Goal: Task Accomplishment & Management: Manage account settings

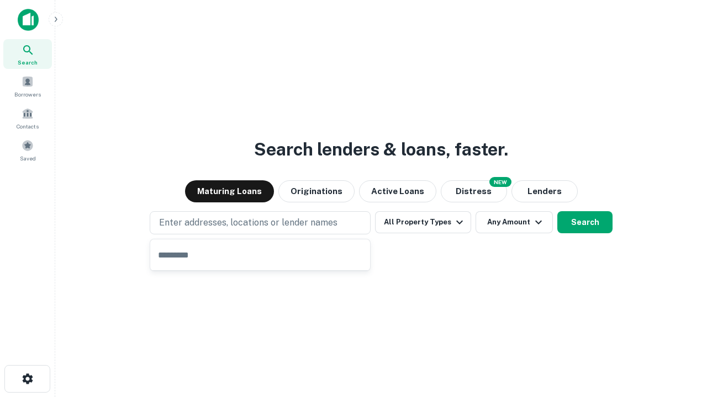
type input "**********"
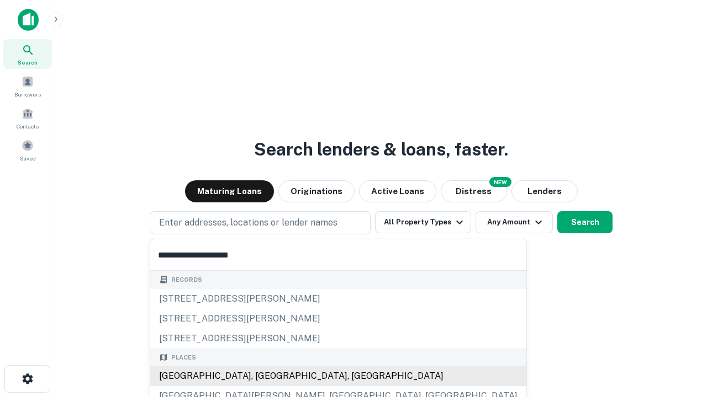
click at [264, 376] on div "Santa Monica, CA, USA" at bounding box center [338, 377] width 376 height 20
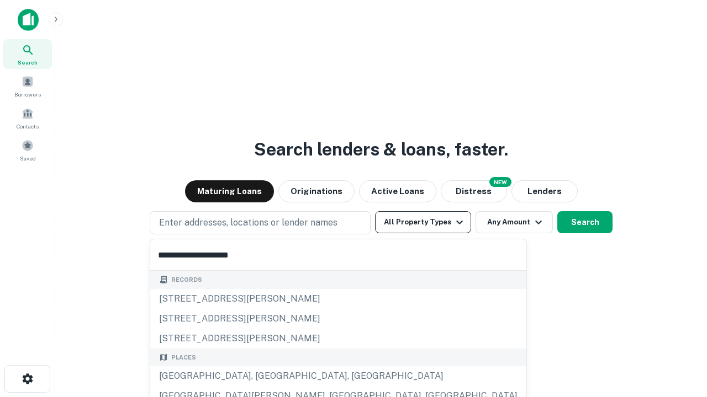
click at [423, 222] on button "All Property Types" at bounding box center [423, 222] width 96 height 22
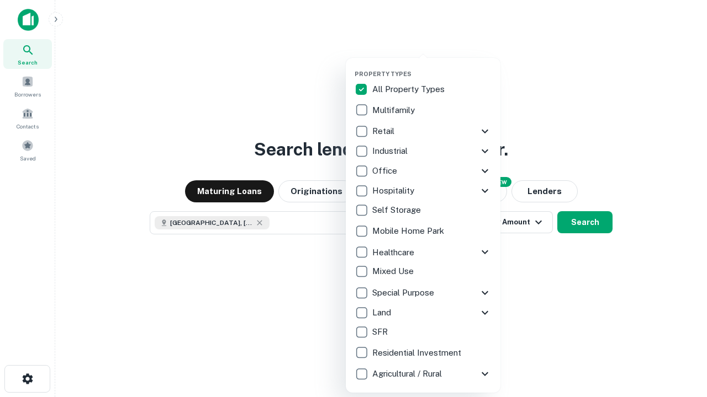
click at [432, 67] on button "button" at bounding box center [431, 67] width 155 height 1
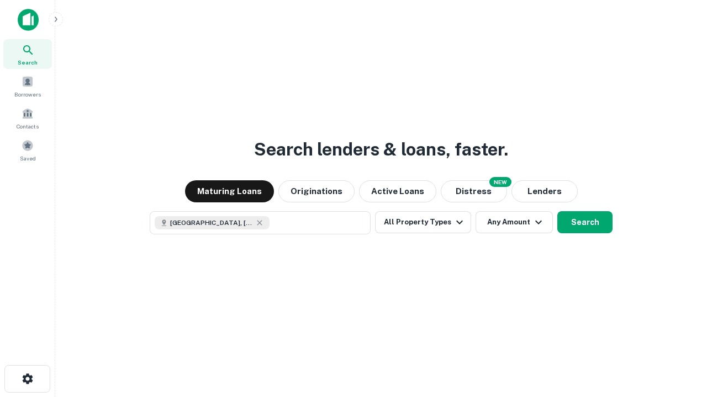
scroll to position [18, 0]
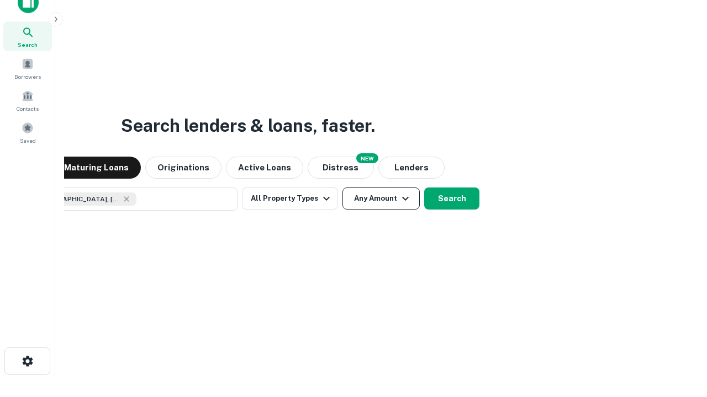
click at [342, 188] on button "Any Amount" at bounding box center [380, 199] width 77 height 22
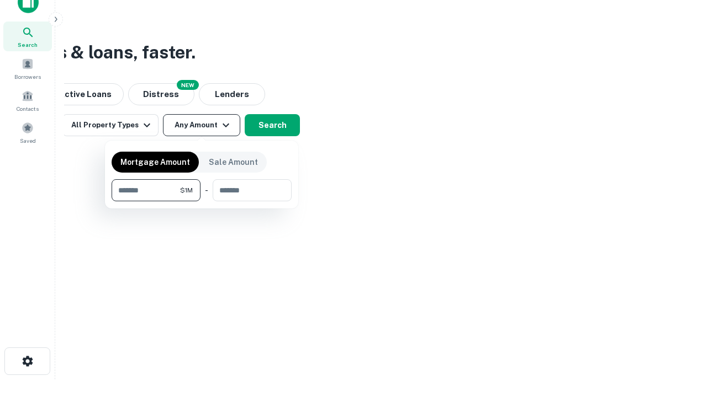
type input "*******"
click at [201, 201] on button "button" at bounding box center [202, 201] width 180 height 1
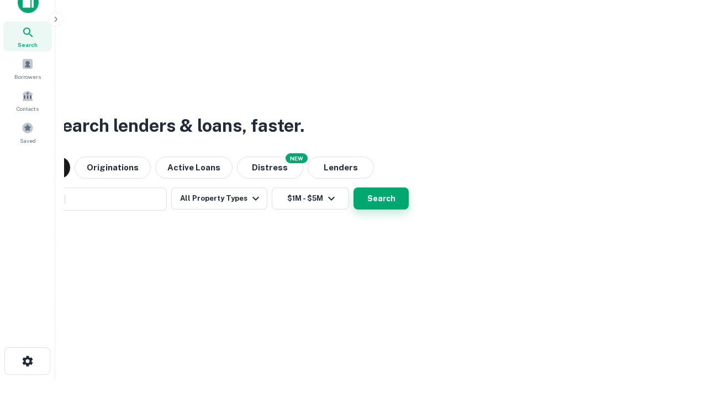
click at [353, 188] on button "Search" at bounding box center [380, 199] width 55 height 22
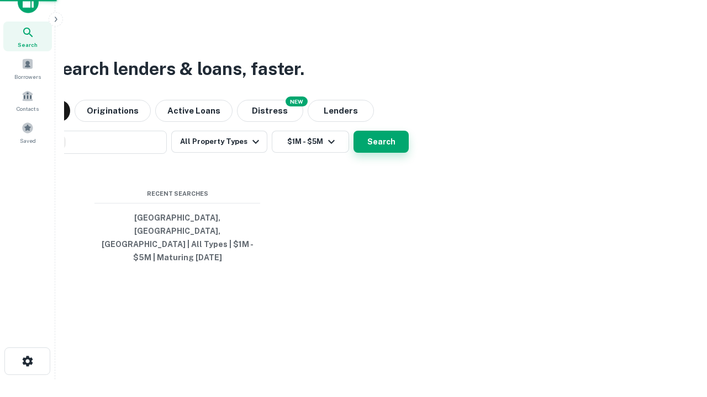
scroll to position [36, 312]
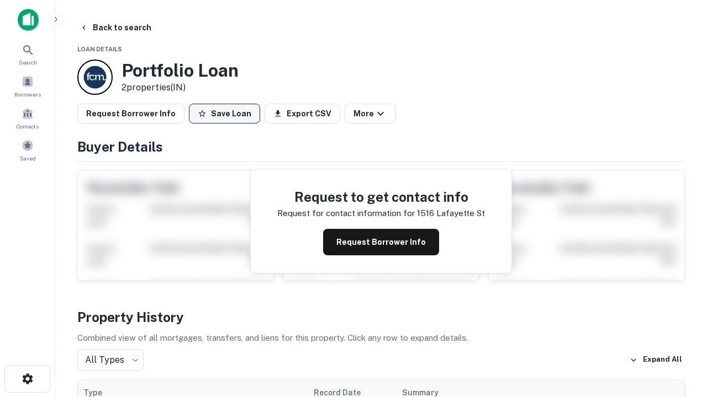
click at [224, 114] on button "Save Loan" at bounding box center [224, 114] width 71 height 20
click at [227, 114] on button "Loan Saved" at bounding box center [227, 114] width 76 height 20
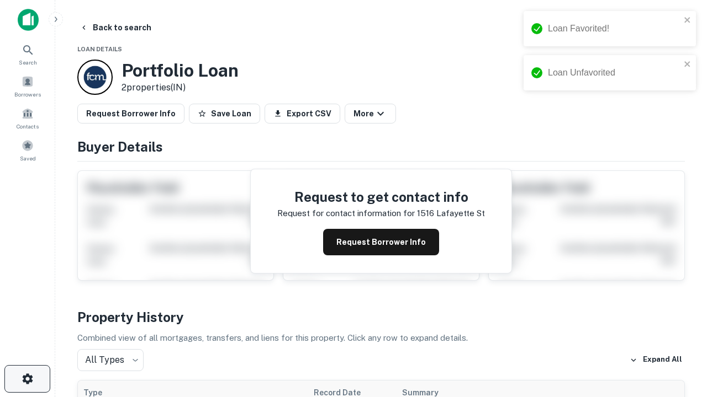
click at [27, 379] on icon "button" at bounding box center [27, 379] width 13 height 13
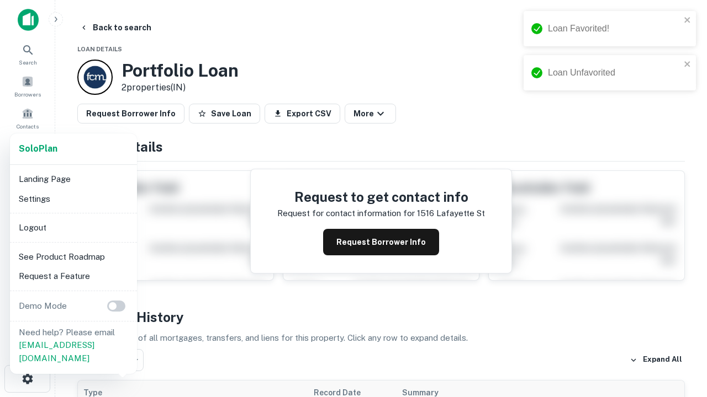
click at [73, 227] on li "Logout" at bounding box center [73, 228] width 118 height 20
